Goal: Communication & Community: Participate in discussion

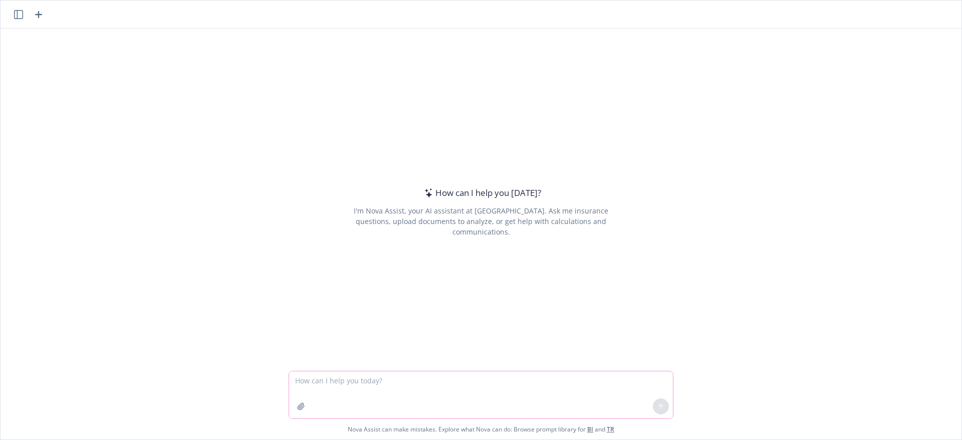
click at [437, 388] on textarea at bounding box center [481, 394] width 384 height 47
click at [423, 360] on div at bounding box center [481, 365] width 945 height 12
click at [421, 372] on textarea at bounding box center [481, 394] width 384 height 47
